Goal: Task Accomplishment & Management: Use online tool/utility

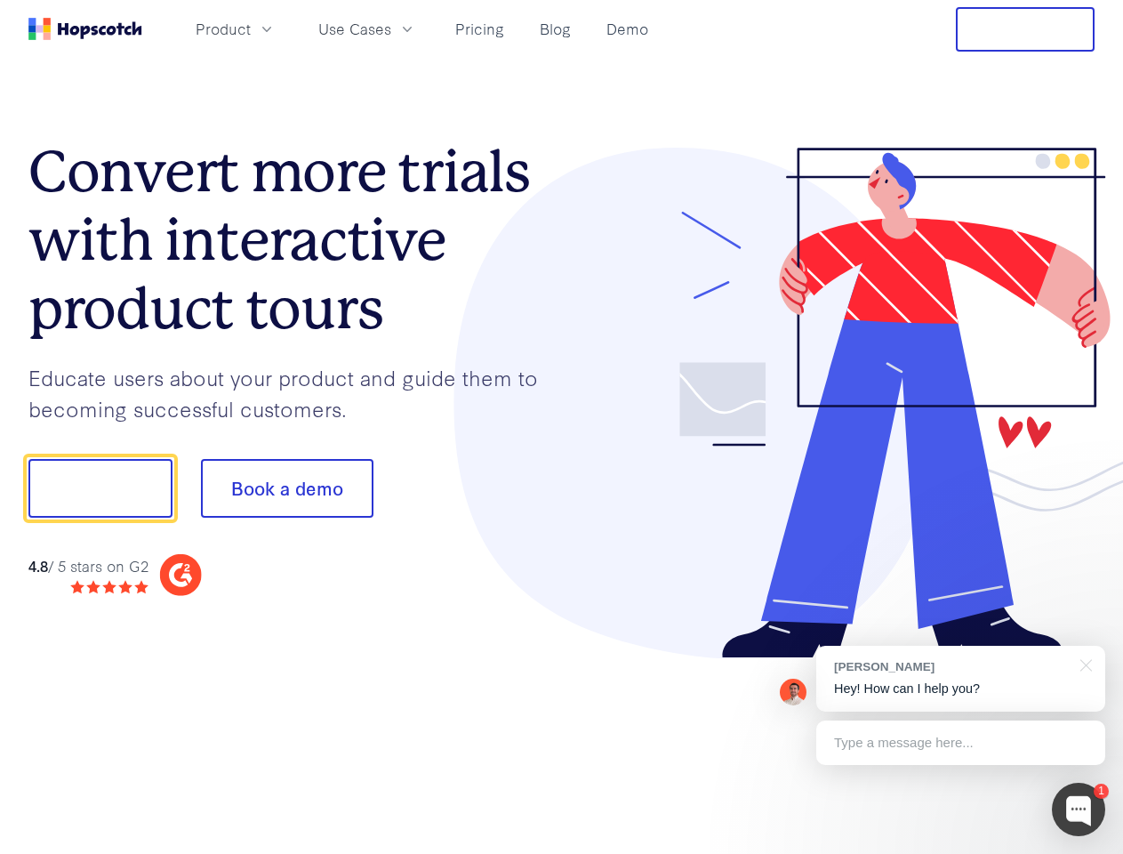
click at [562, 427] on div at bounding box center [829, 403] width 534 height 511
click at [251, 28] on span "Product" at bounding box center [223, 29] width 55 height 22
click at [391, 28] on span "Use Cases" at bounding box center [354, 29] width 73 height 22
click at [1026, 29] on button "Free Trial" at bounding box center [1025, 29] width 139 height 44
click at [100, 488] on button "Show me!" at bounding box center [100, 488] width 144 height 59
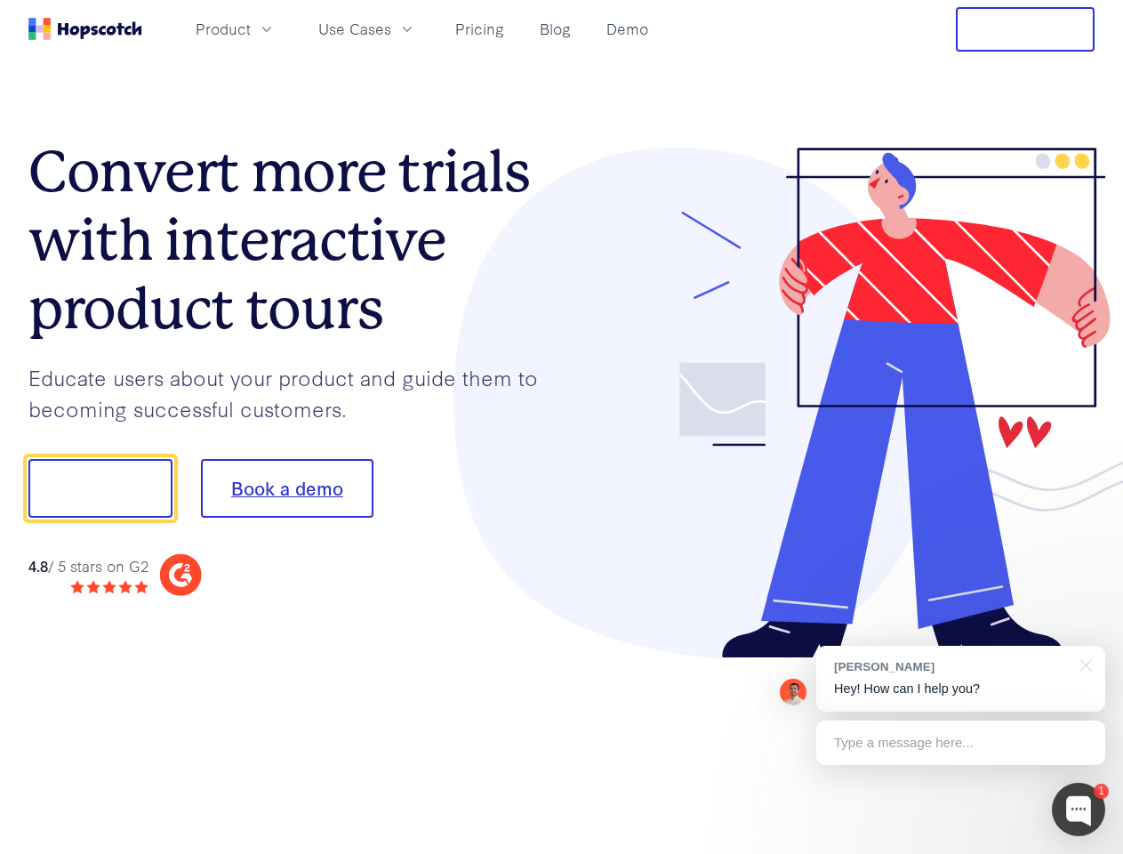
click at [286, 488] on button "Book a demo" at bounding box center [287, 488] width 173 height 59
click at [1079, 809] on div at bounding box center [1078, 809] width 53 height 53
click at [961, 679] on div "[PERSON_NAME] Hey! How can I help you?" at bounding box center [961, 679] width 289 height 66
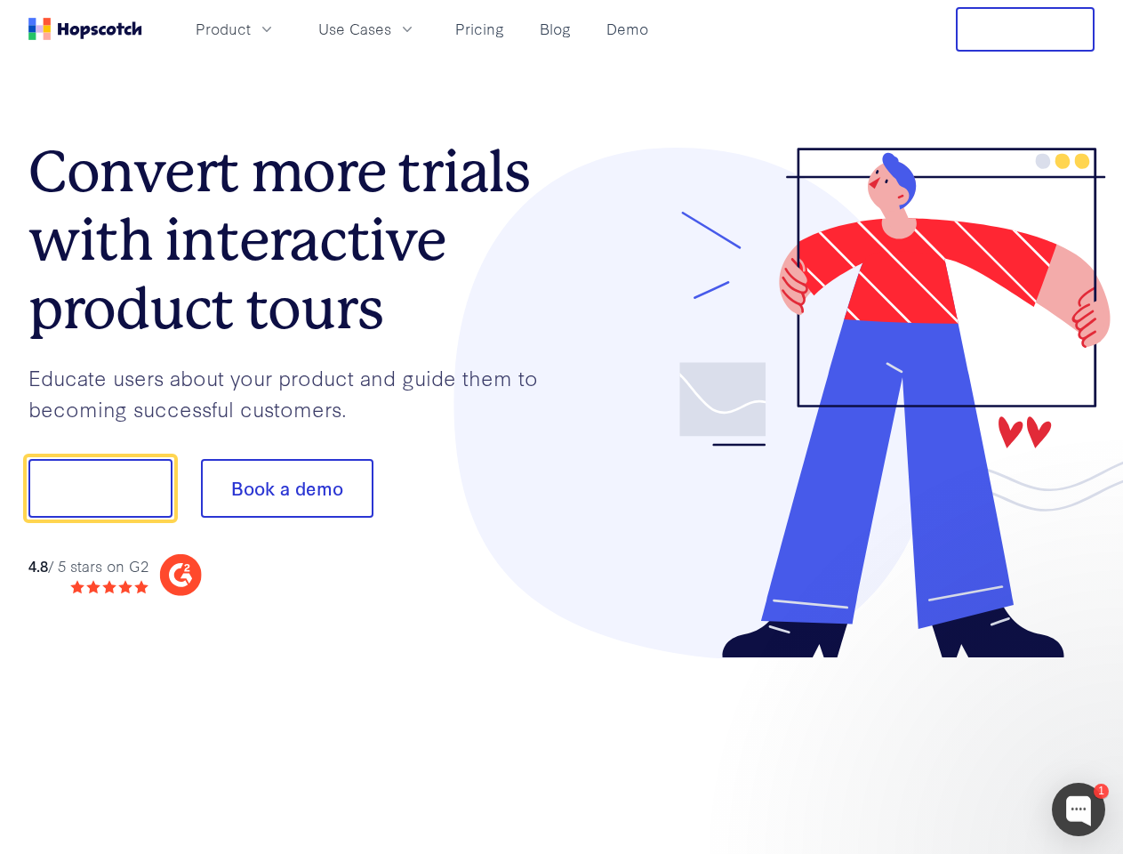
click at [1083, 664] on div at bounding box center [939, 485] width 334 height 593
click at [961, 743] on div at bounding box center [939, 605] width 334 height 355
